Goal: Information Seeking & Learning: Learn about a topic

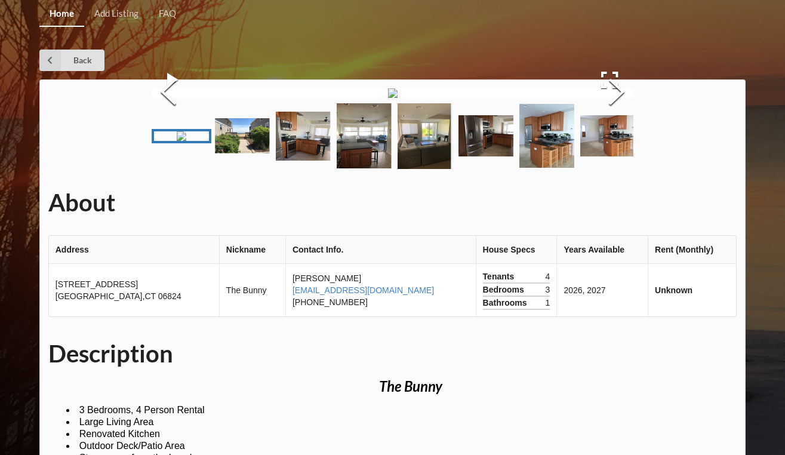
click at [393, 98] on img at bounding box center [393, 93] width 10 height 10
click at [388, 98] on img at bounding box center [393, 93] width 10 height 10
click at [605, 147] on button "Next Slide" at bounding box center [616, 93] width 33 height 108
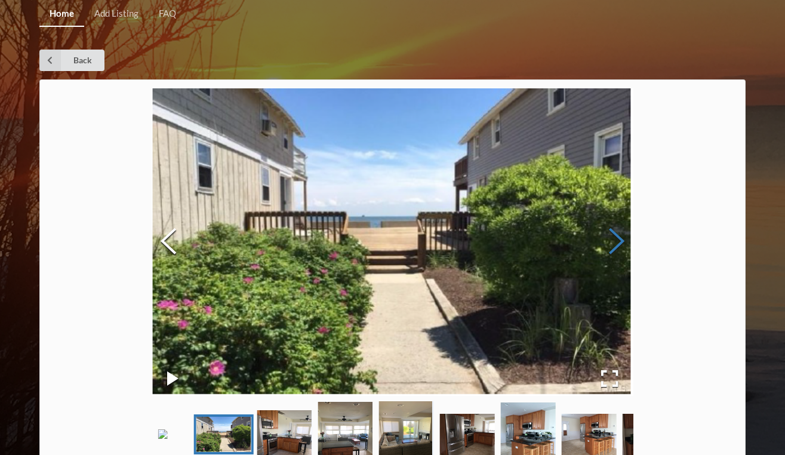
click at [605, 248] on button "Next Slide" at bounding box center [616, 242] width 33 height 108
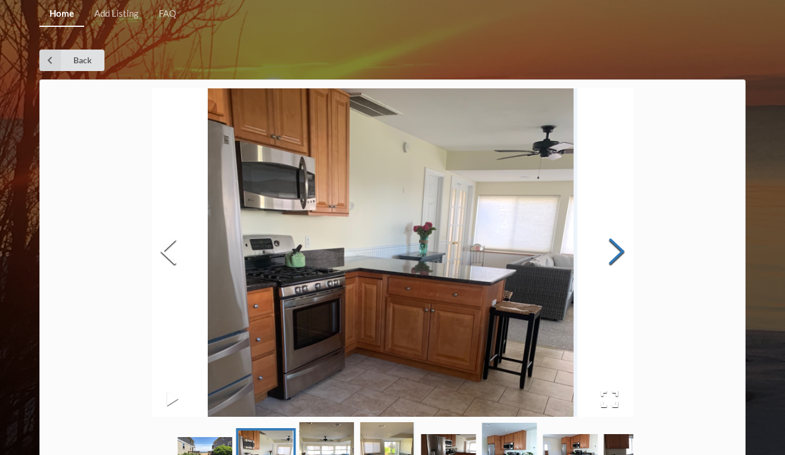
click at [605, 248] on button "Next Slide" at bounding box center [616, 253] width 33 height 108
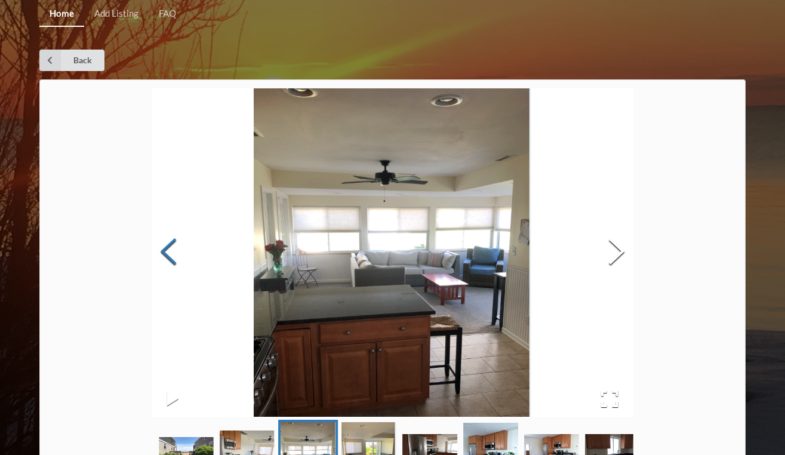
click at [178, 258] on button "Previous Slide" at bounding box center [168, 253] width 33 height 108
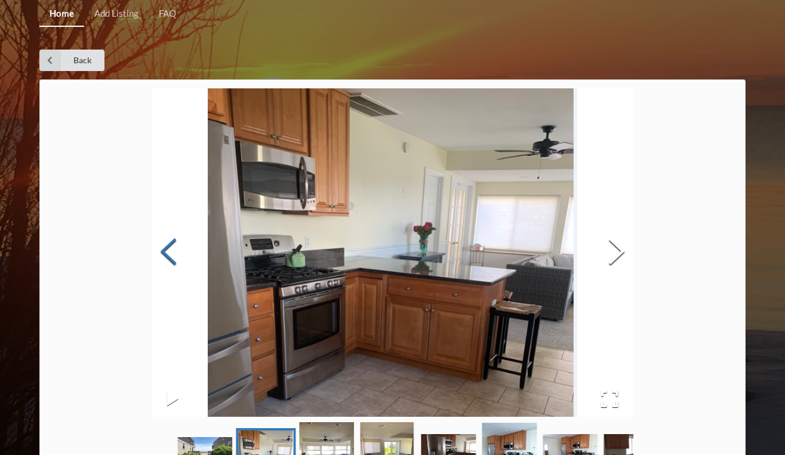
click at [177, 260] on button "Previous Slide" at bounding box center [168, 253] width 33 height 108
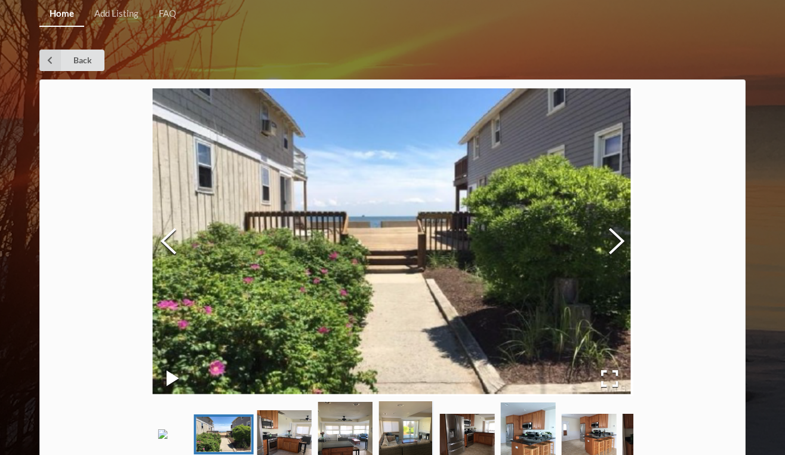
click at [167, 372] on button "Play or Pause Slideshow" at bounding box center [173, 378] width 42 height 35
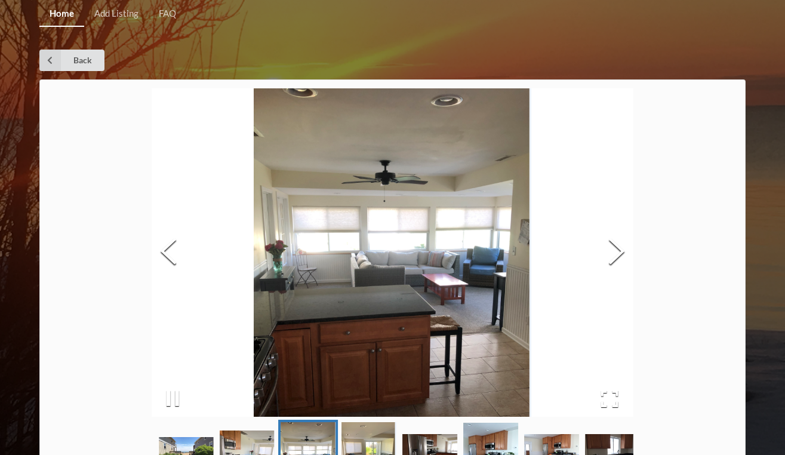
click at [180, 399] on button "Play or Pause Slideshow" at bounding box center [173, 398] width 42 height 35
click at [617, 254] on button "Next Slide" at bounding box center [616, 253] width 33 height 108
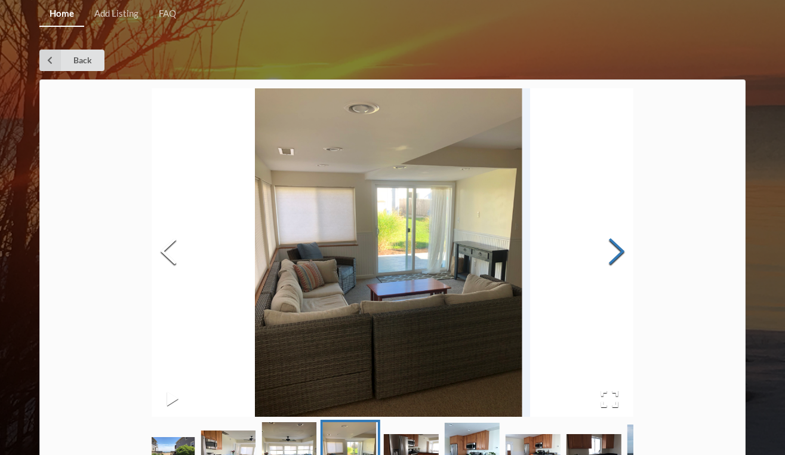
click at [617, 254] on button "Next Slide" at bounding box center [616, 253] width 33 height 108
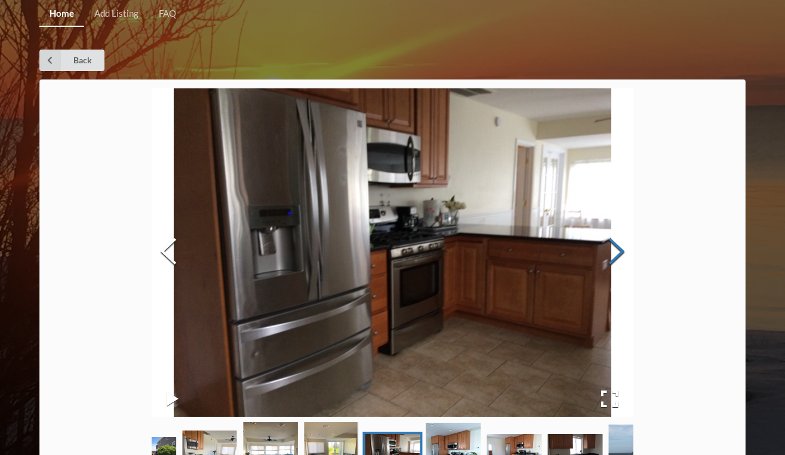
click at [617, 254] on button "Next Slide" at bounding box center [616, 253] width 33 height 108
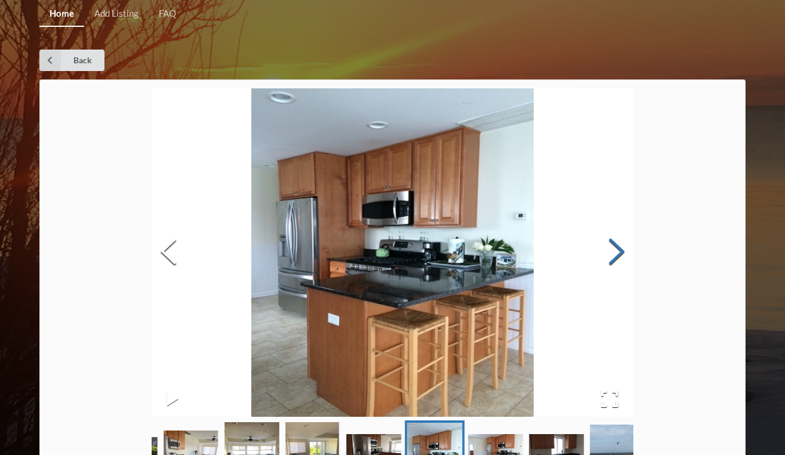
click at [617, 254] on button "Next Slide" at bounding box center [616, 253] width 33 height 108
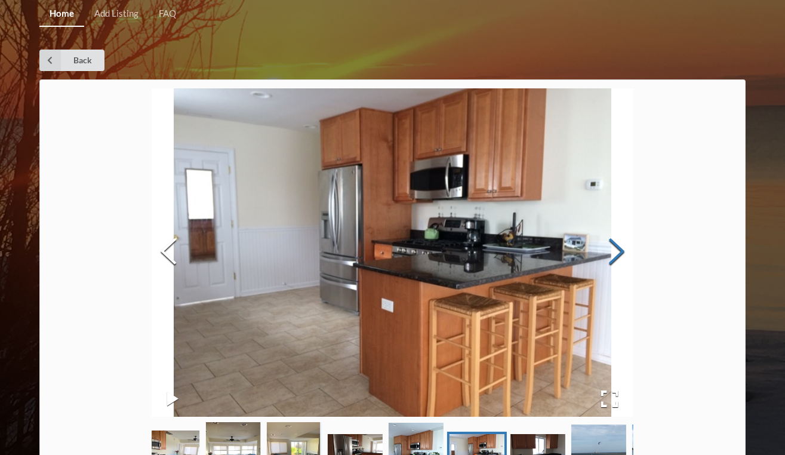
click at [617, 254] on button "Next Slide" at bounding box center [616, 253] width 33 height 108
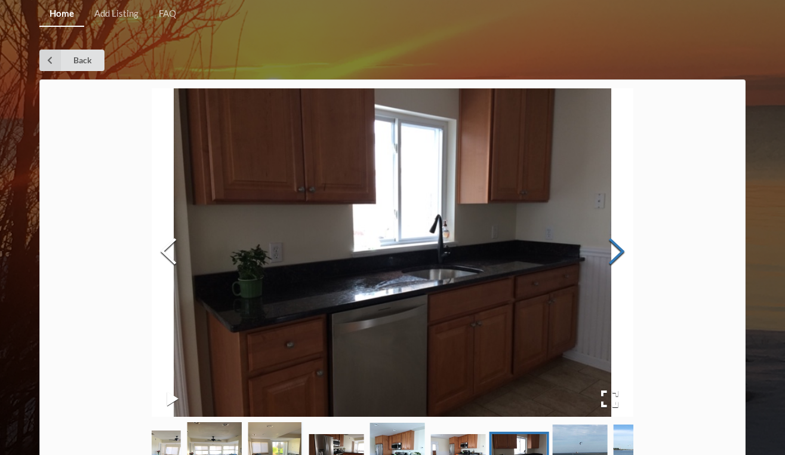
click at [617, 254] on button "Next Slide" at bounding box center [616, 253] width 33 height 108
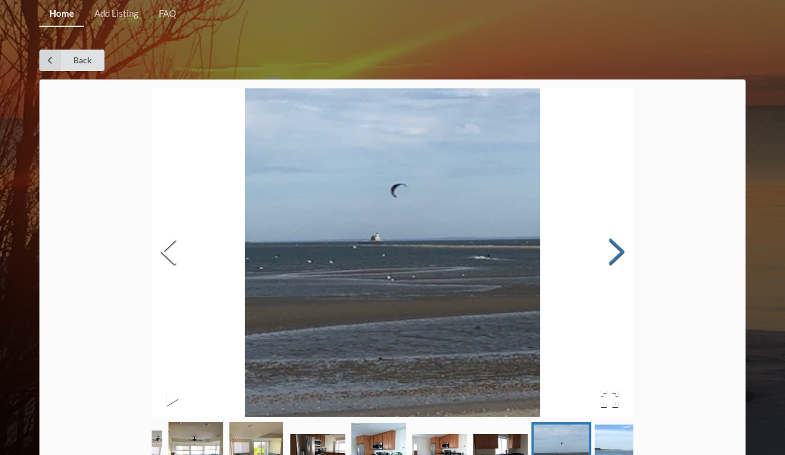
click at [617, 254] on button "Next Slide" at bounding box center [616, 253] width 33 height 108
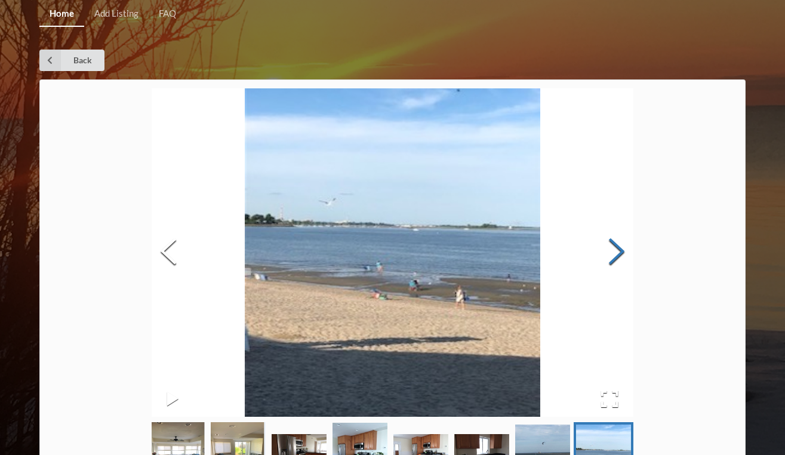
click at [617, 254] on button "Next Slide" at bounding box center [616, 253] width 33 height 108
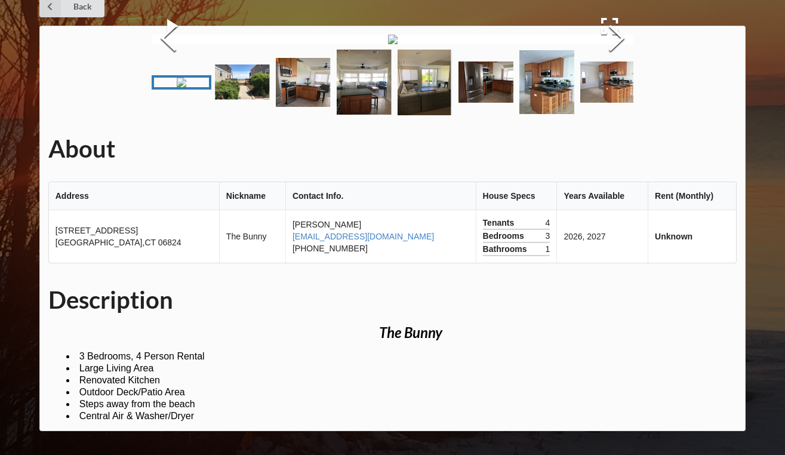
scroll to position [338, 0]
drag, startPoint x: 669, startPoint y: 325, endPoint x: 612, endPoint y: 326, distance: 56.1
click at [612, 263] on tr "[STREET_ADDRESS] The Bunny [PERSON_NAME] [EMAIL_ADDRESS][DOMAIN_NAME] [PHONE_NU…" at bounding box center [393, 236] width 688 height 53
click at [612, 263] on td "2026, 2027" at bounding box center [601, 236] width 91 height 53
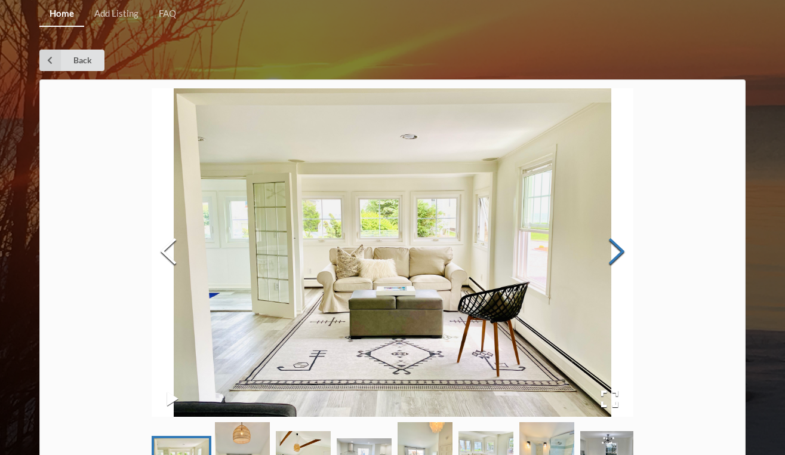
click at [615, 254] on button "Next Slide" at bounding box center [616, 253] width 33 height 108
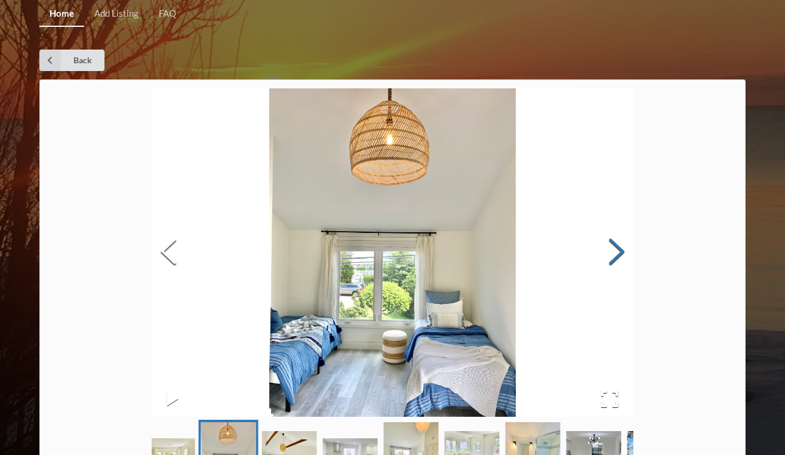
click at [615, 254] on button "Next Slide" at bounding box center [616, 253] width 33 height 108
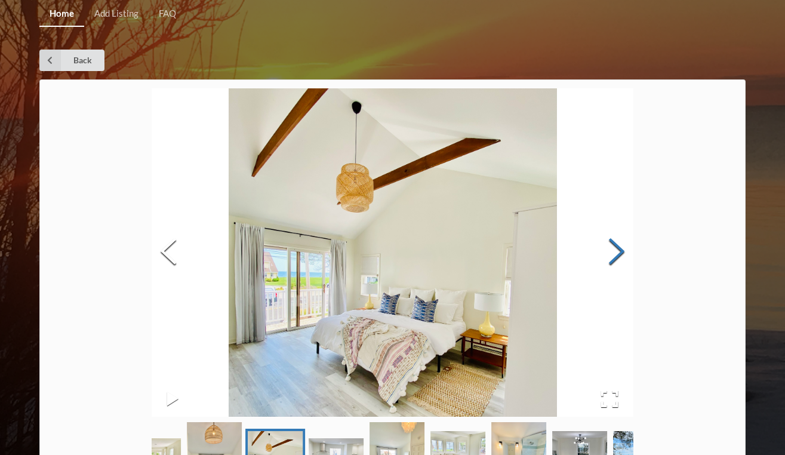
click at [615, 253] on button "Next Slide" at bounding box center [616, 253] width 33 height 108
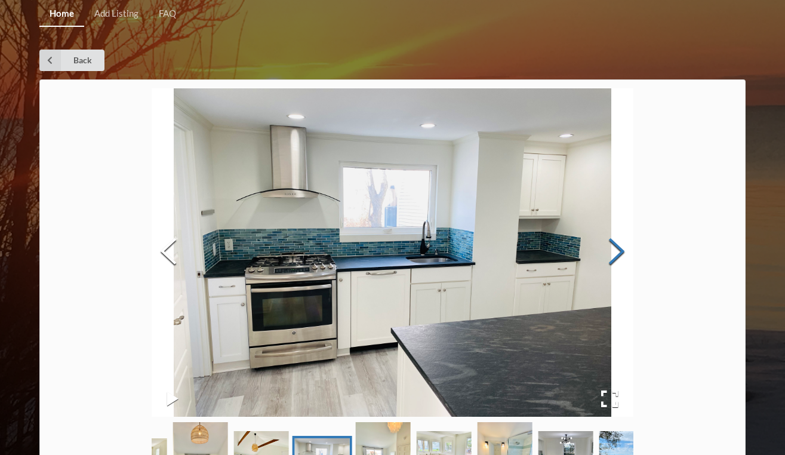
click at [616, 254] on button "Next Slide" at bounding box center [616, 253] width 33 height 108
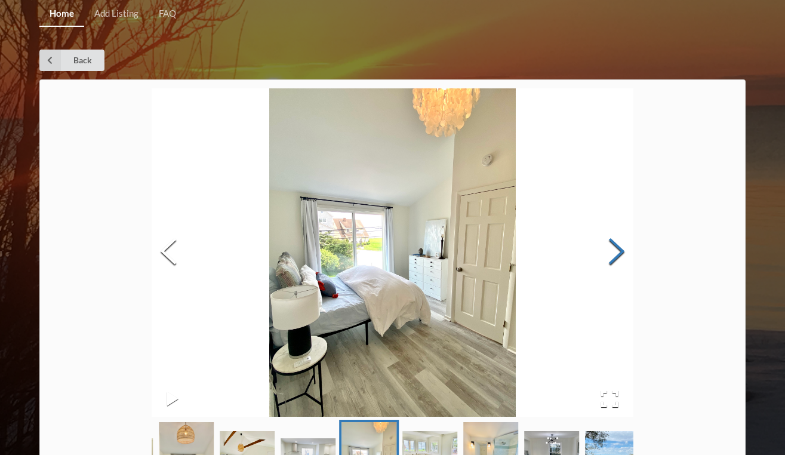
click at [615, 254] on button "Next Slide" at bounding box center [616, 253] width 33 height 108
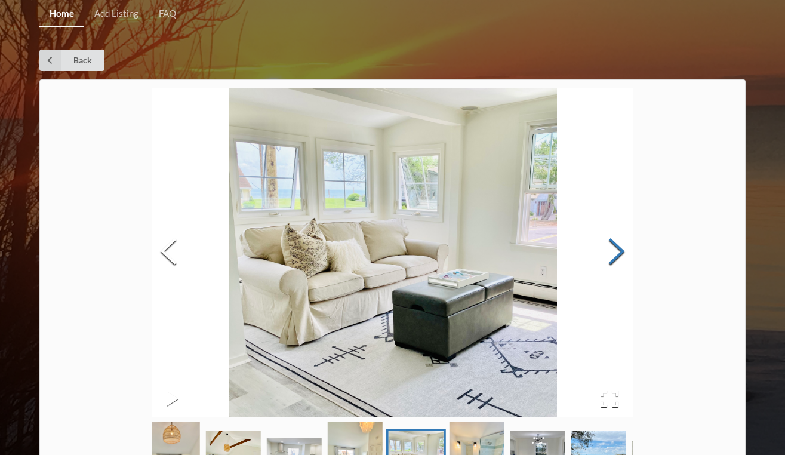
click at [615, 254] on button "Next Slide" at bounding box center [616, 253] width 33 height 108
